Goal: Information Seeking & Learning: Learn about a topic

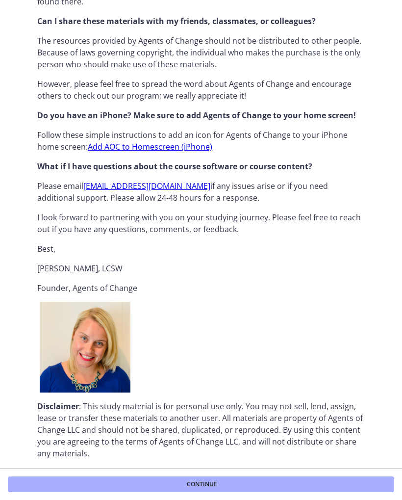
click at [224, 480] on button "Continue" at bounding box center [201, 484] width 386 height 16
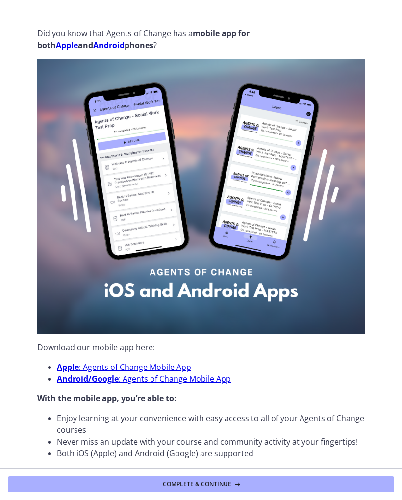
click at [90, 363] on link "Apple : Agents of Change Mobile App" at bounding box center [124, 366] width 134 height 11
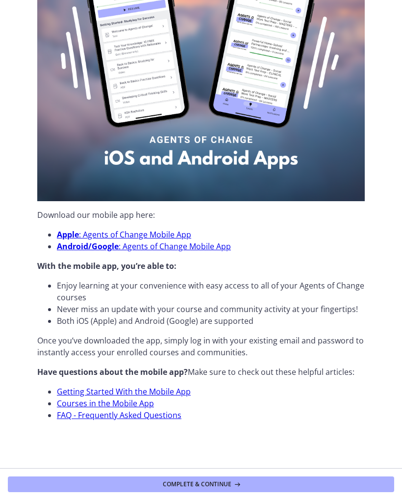
scroll to position [132, 0]
click at [276, 477] on button "Complete & continue" at bounding box center [201, 484] width 386 height 16
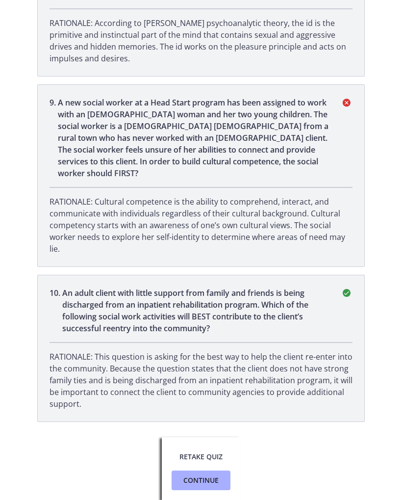
scroll to position [1277, 0]
click at [211, 450] on button "Retake Quiz" at bounding box center [201, 457] width 59 height 20
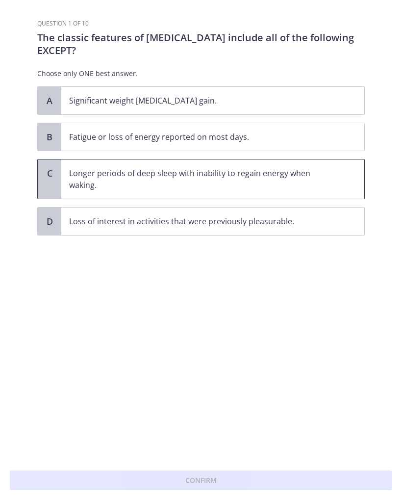
click at [331, 173] on p "Longer periods of deep sleep with inability to regain energy when waking." at bounding box center [203, 179] width 268 height 24
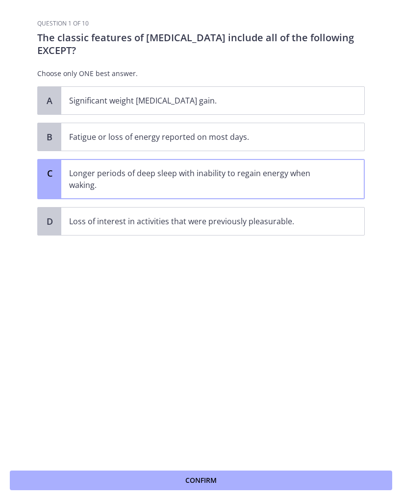
click at [259, 477] on button "Confirm" at bounding box center [201, 480] width 383 height 20
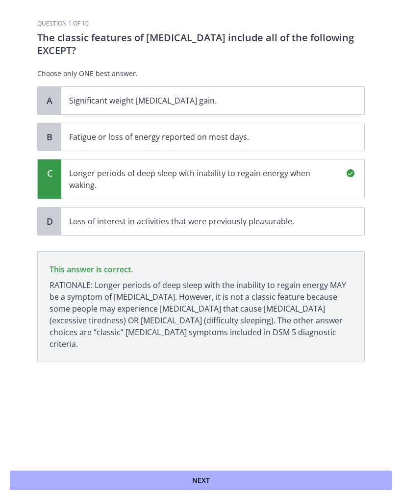
click at [259, 482] on button "Next" at bounding box center [201, 480] width 383 height 20
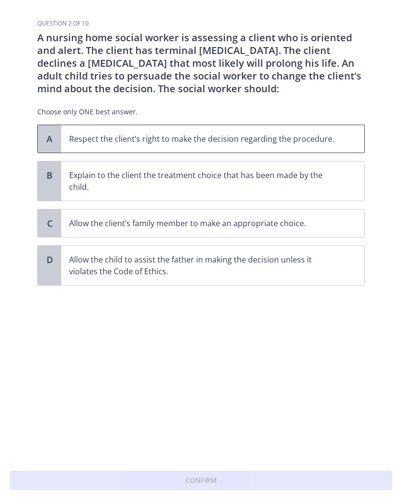
click at [328, 126] on span "Respect the client’s right to make the decision regarding the procedure." at bounding box center [212, 138] width 303 height 27
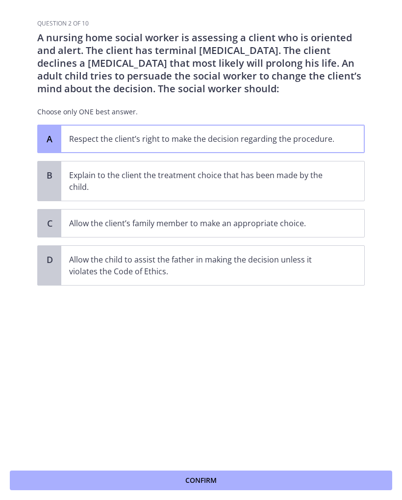
click at [268, 468] on div "Confirm" at bounding box center [201, 480] width 402 height 39
click at [267, 476] on button "Confirm" at bounding box center [201, 480] width 383 height 20
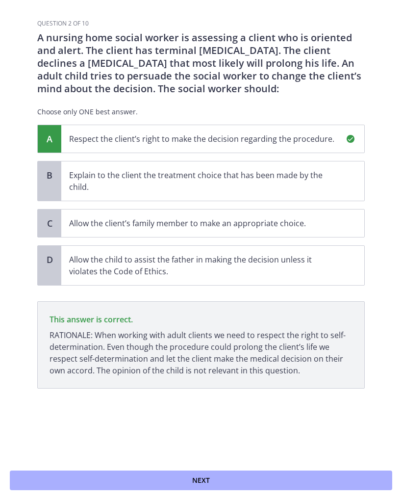
click at [267, 478] on button "Next" at bounding box center [201, 480] width 383 height 20
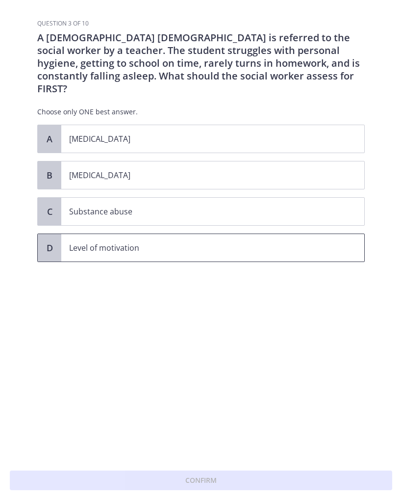
click at [335, 242] on p "Level of motivation" at bounding box center [203, 248] width 268 height 12
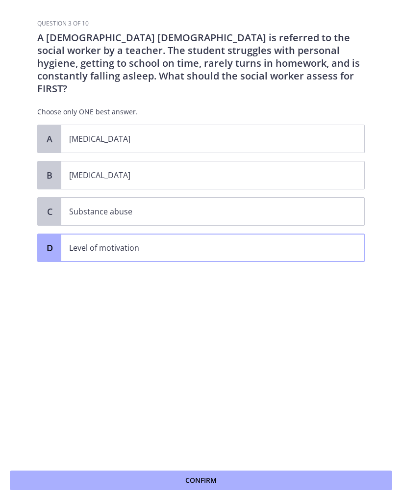
click at [270, 473] on button "Confirm" at bounding box center [201, 480] width 383 height 20
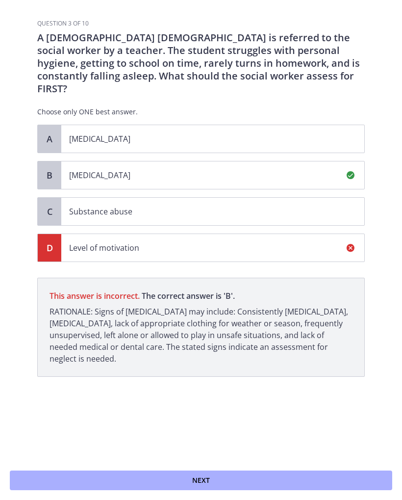
click at [274, 479] on button "Next" at bounding box center [201, 480] width 383 height 20
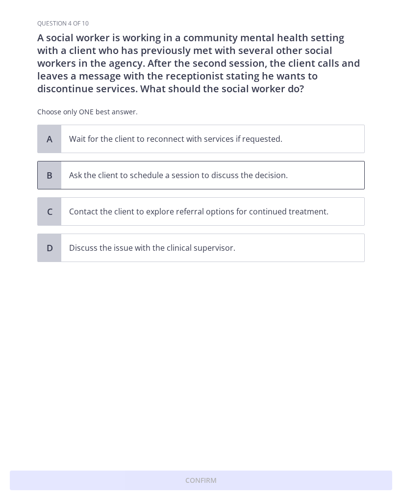
click at [321, 176] on p "Ask the client to schedule a session to discuss the decision." at bounding box center [203, 175] width 268 height 12
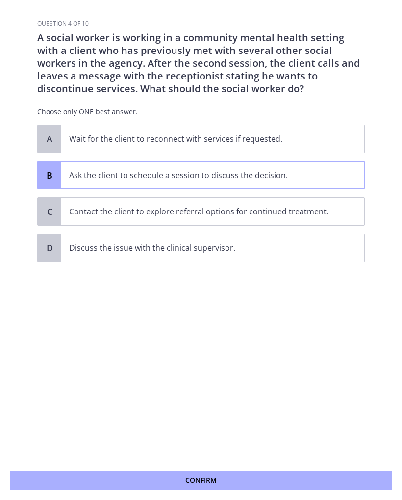
click at [259, 472] on button "Confirm" at bounding box center [201, 480] width 383 height 20
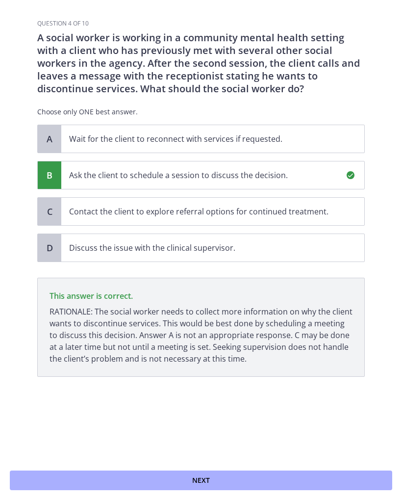
click at [272, 474] on button "Next" at bounding box center [201, 480] width 383 height 20
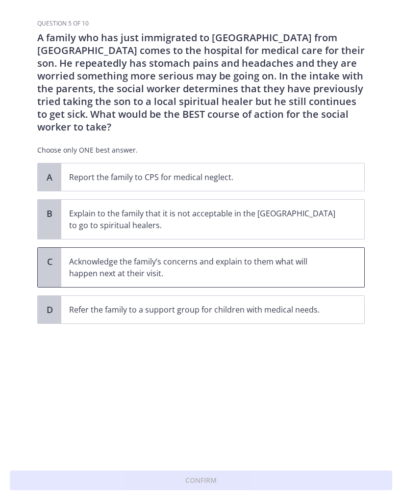
click at [329, 256] on p "Acknowledge the family’s concerns and explain to them what will happen next at …" at bounding box center [203, 268] width 268 height 24
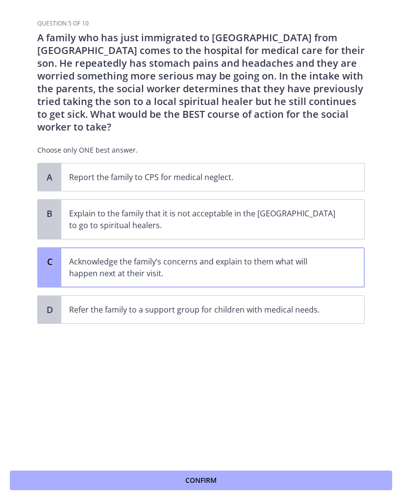
click at [278, 477] on button "Confirm" at bounding box center [201, 480] width 383 height 20
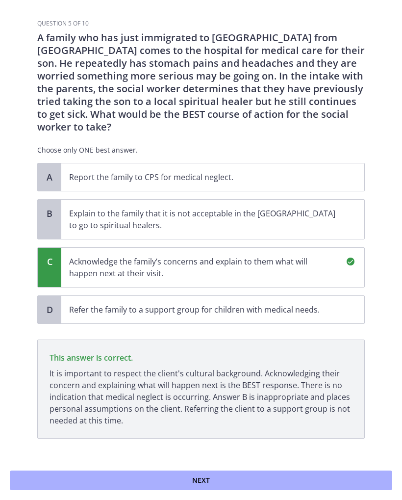
scroll to position [4, 0]
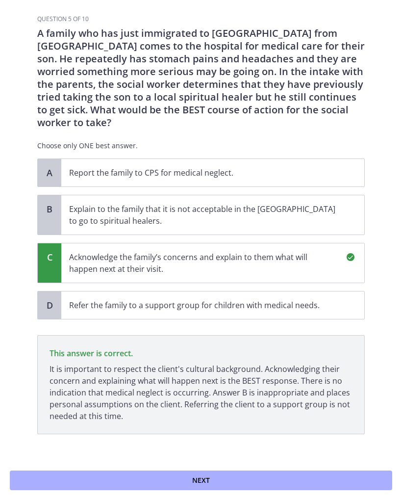
click at [279, 477] on button "Next" at bounding box center [201, 480] width 383 height 20
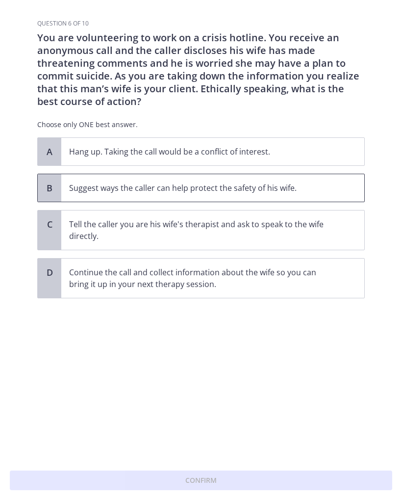
click at [320, 188] on p "Suggest ways the caller can help protect the safety of his wife." at bounding box center [203, 188] width 268 height 12
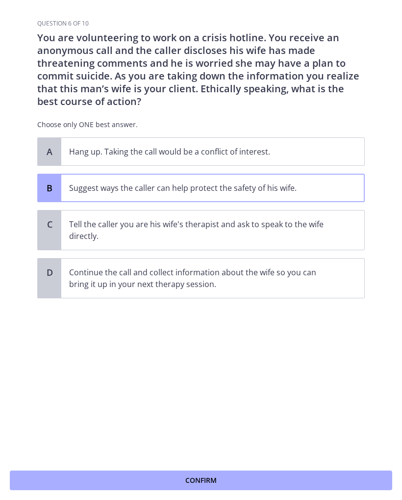
click at [264, 474] on button "Confirm" at bounding box center [201, 480] width 383 height 20
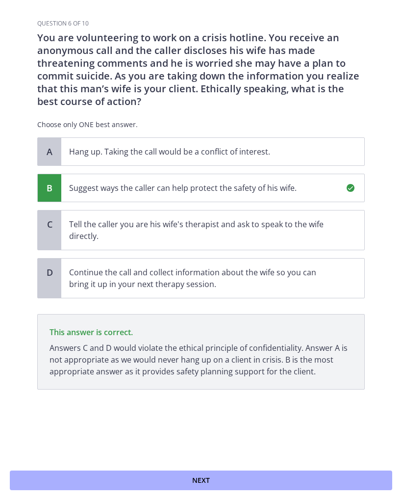
click at [281, 476] on button "Next" at bounding box center [201, 480] width 383 height 20
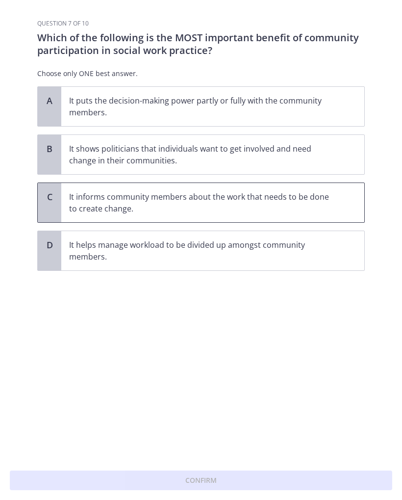
click at [320, 204] on p "It informs community members about the work that needs to be done to create cha…" at bounding box center [203, 203] width 268 height 24
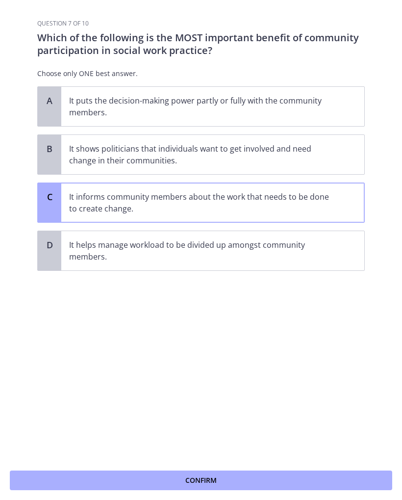
click at [273, 471] on button "Confirm" at bounding box center [201, 480] width 383 height 20
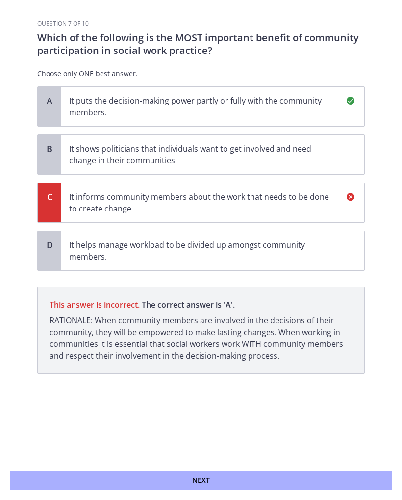
click at [278, 477] on button "Next" at bounding box center [201, 480] width 383 height 20
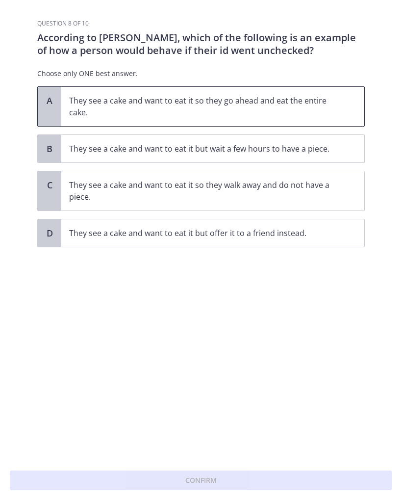
click at [352, 102] on span "They see a cake and want to eat it so they go ahead and eat the entire cake." at bounding box center [212, 106] width 303 height 39
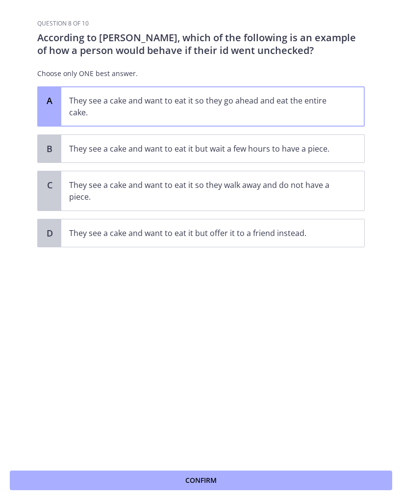
click at [268, 472] on button "Confirm" at bounding box center [201, 480] width 383 height 20
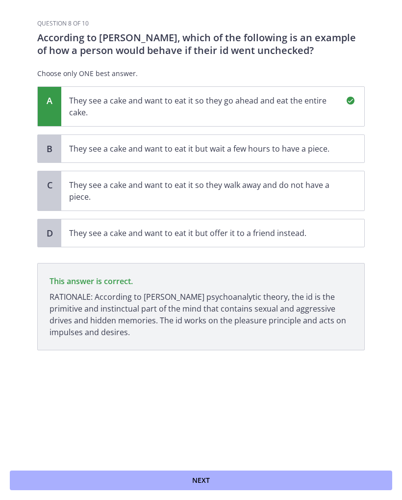
click at [276, 475] on button "Next" at bounding box center [201, 480] width 383 height 20
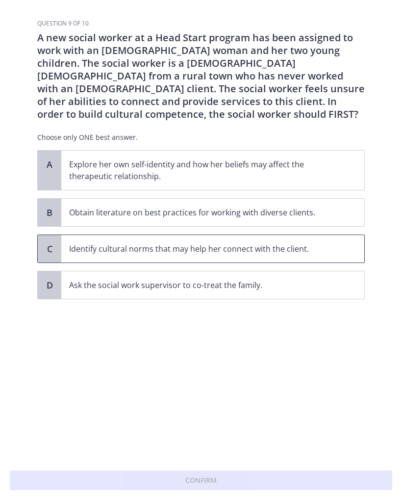
click at [353, 243] on span "Identify cultural norms that may help her connect with the client." at bounding box center [212, 248] width 303 height 27
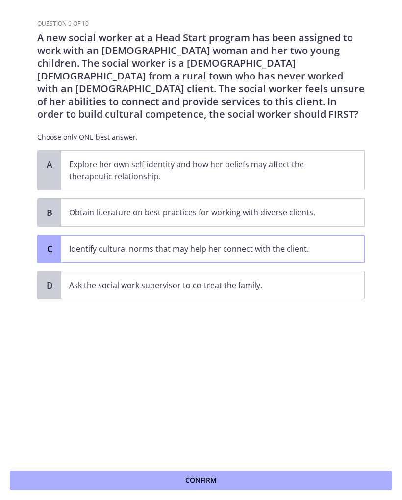
click at [275, 474] on button "Confirm" at bounding box center [201, 480] width 383 height 20
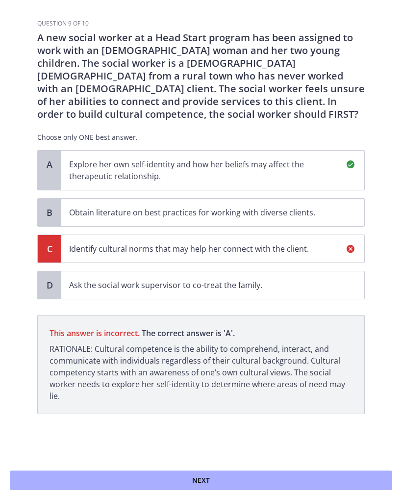
click at [276, 475] on button "Next" at bounding box center [201, 480] width 383 height 20
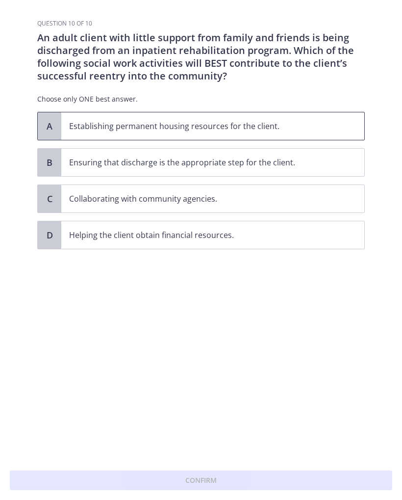
click at [318, 125] on p "Establishing permanent housing resources for the client." at bounding box center [203, 126] width 268 height 12
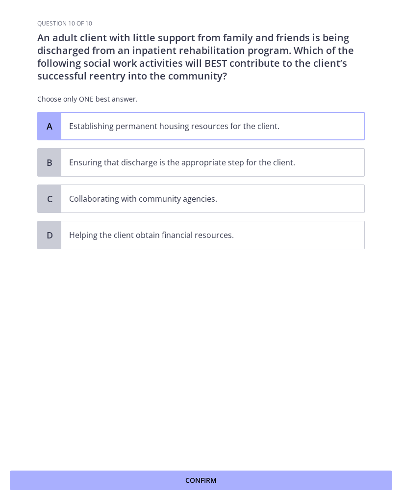
click at [230, 473] on button "Confirm" at bounding box center [201, 480] width 383 height 20
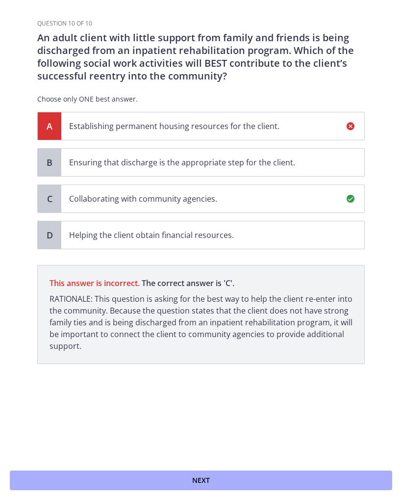
click at [247, 480] on button "Next" at bounding box center [201, 480] width 383 height 20
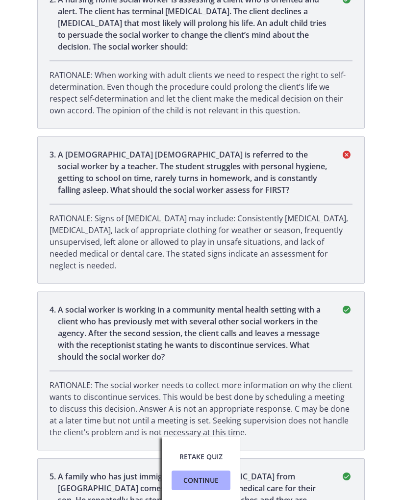
click at [216, 479] on span "Continue" at bounding box center [200, 480] width 35 height 12
